Goal: Information Seeking & Learning: Check status

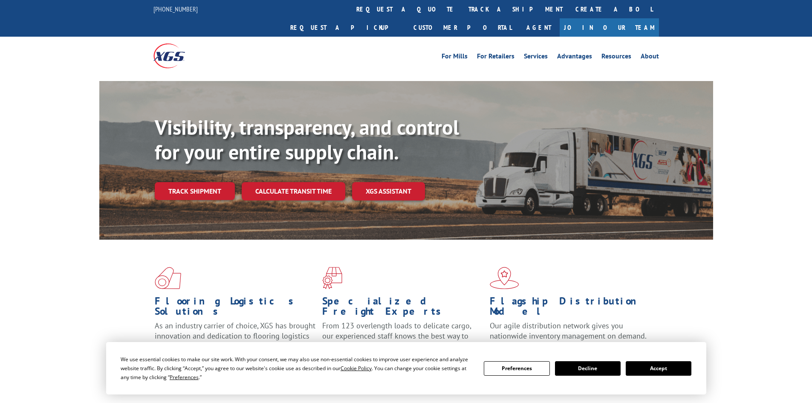
click at [679, 364] on button "Accept" at bounding box center [659, 368] width 66 height 14
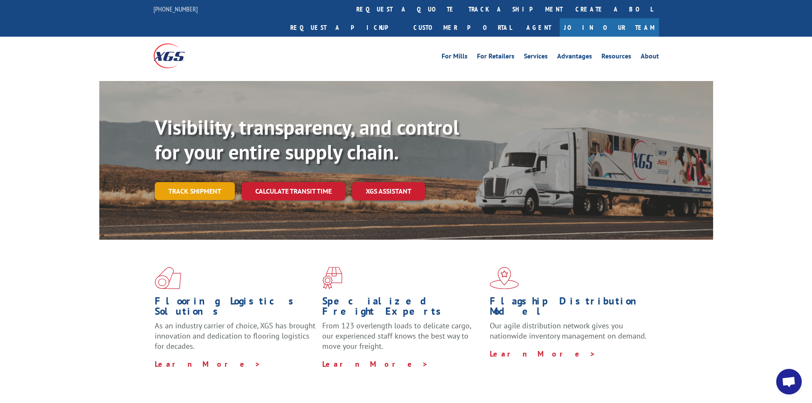
click at [188, 182] on link "Track shipment" at bounding box center [195, 191] width 80 height 18
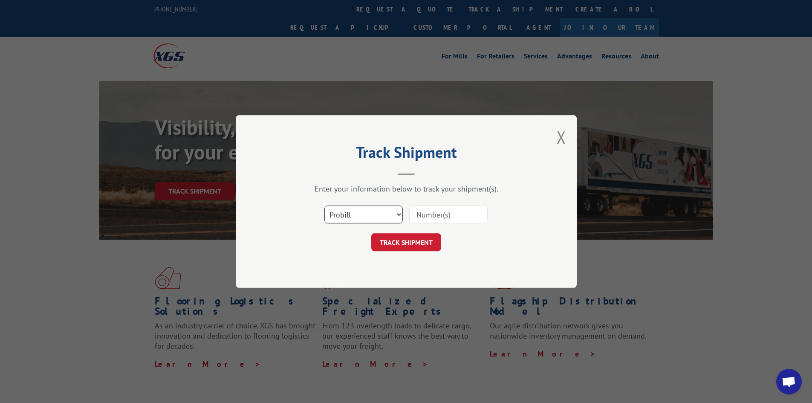
click at [368, 209] on select "Select category... Probill BOL PO" at bounding box center [363, 214] width 78 height 18
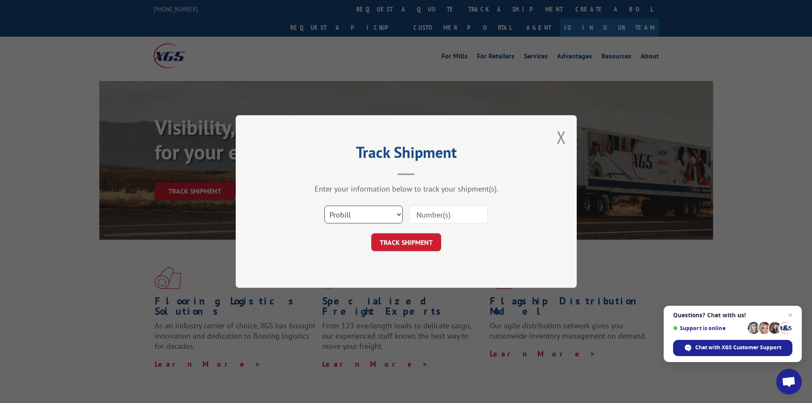
select select "bol"
click at [324, 205] on select "Select category... Probill BOL PO" at bounding box center [363, 214] width 78 height 18
click at [464, 205] on input at bounding box center [448, 214] width 78 height 18
paste input "6009848"
type input "6009848"
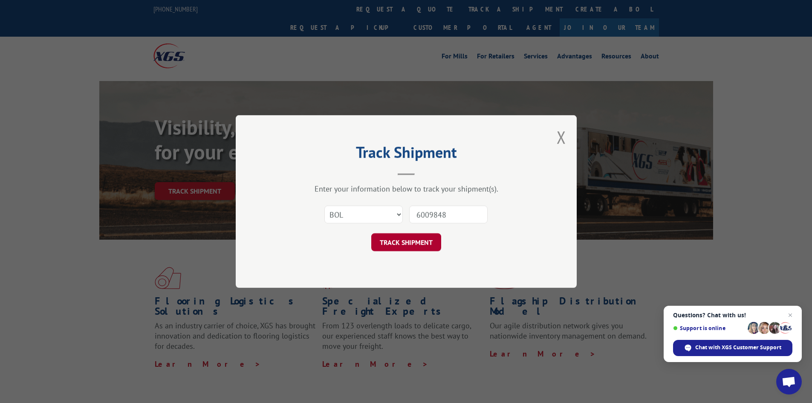
click at [420, 245] on button "TRACK SHIPMENT" at bounding box center [406, 242] width 70 height 18
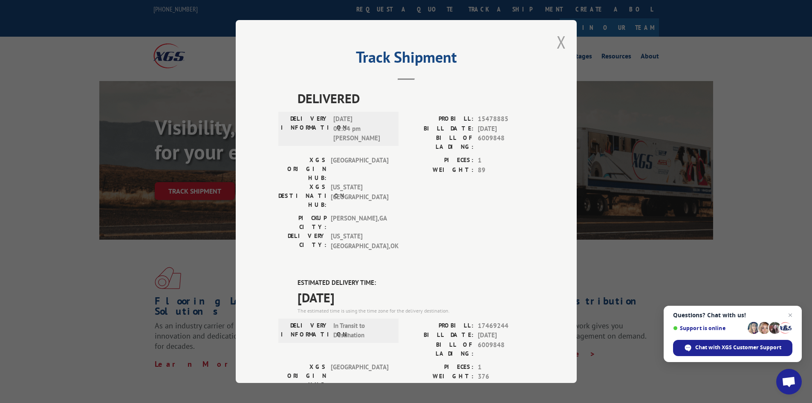
click at [557, 43] on button "Close modal" at bounding box center [561, 42] width 9 height 23
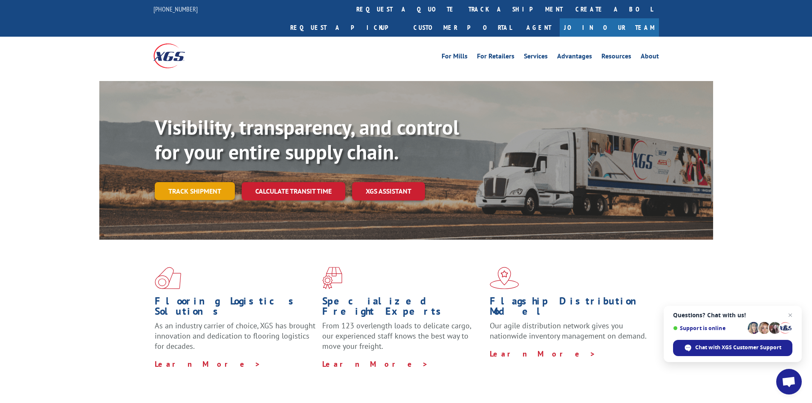
click at [197, 182] on link "Track shipment" at bounding box center [195, 191] width 80 height 18
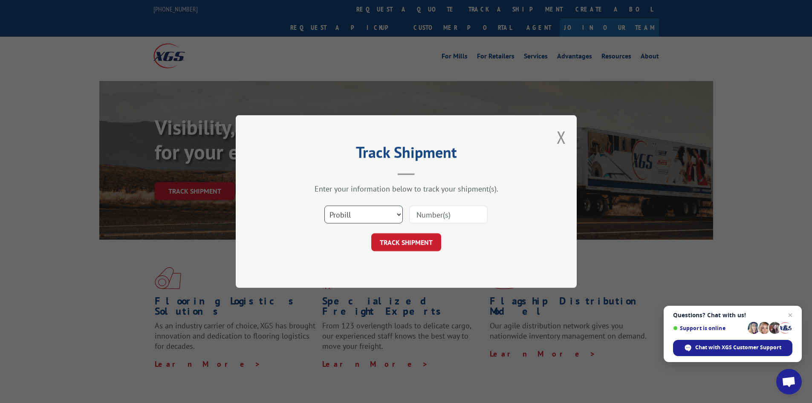
click at [374, 219] on select "Select category... Probill BOL PO" at bounding box center [363, 214] width 78 height 18
select select "bol"
click at [324, 205] on select "Select category... Probill BOL PO" at bounding box center [363, 214] width 78 height 18
click at [454, 220] on input at bounding box center [448, 214] width 78 height 18
paste input "6009848"
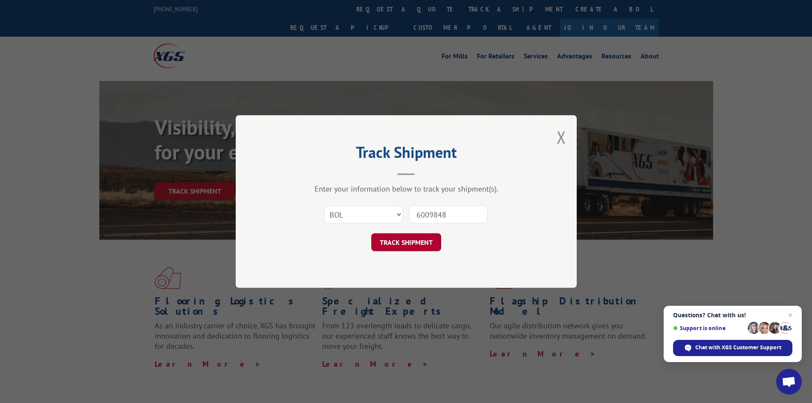
type input "6009848"
click at [414, 242] on button "TRACK SHIPMENT" at bounding box center [406, 242] width 70 height 18
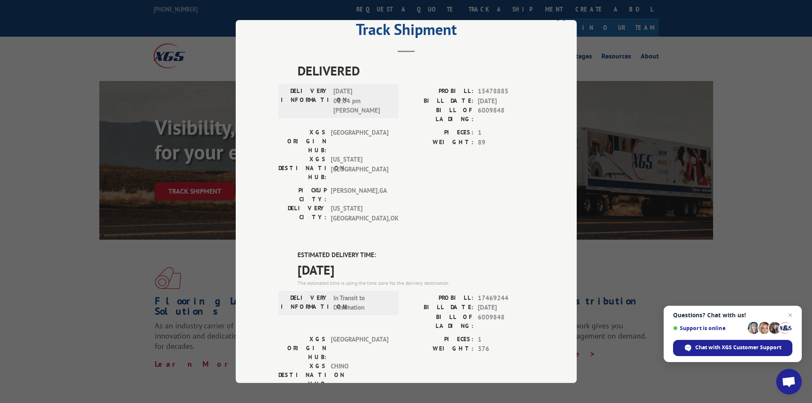
scroll to position [43, 0]
